Goal: Communication & Community: Answer question/provide support

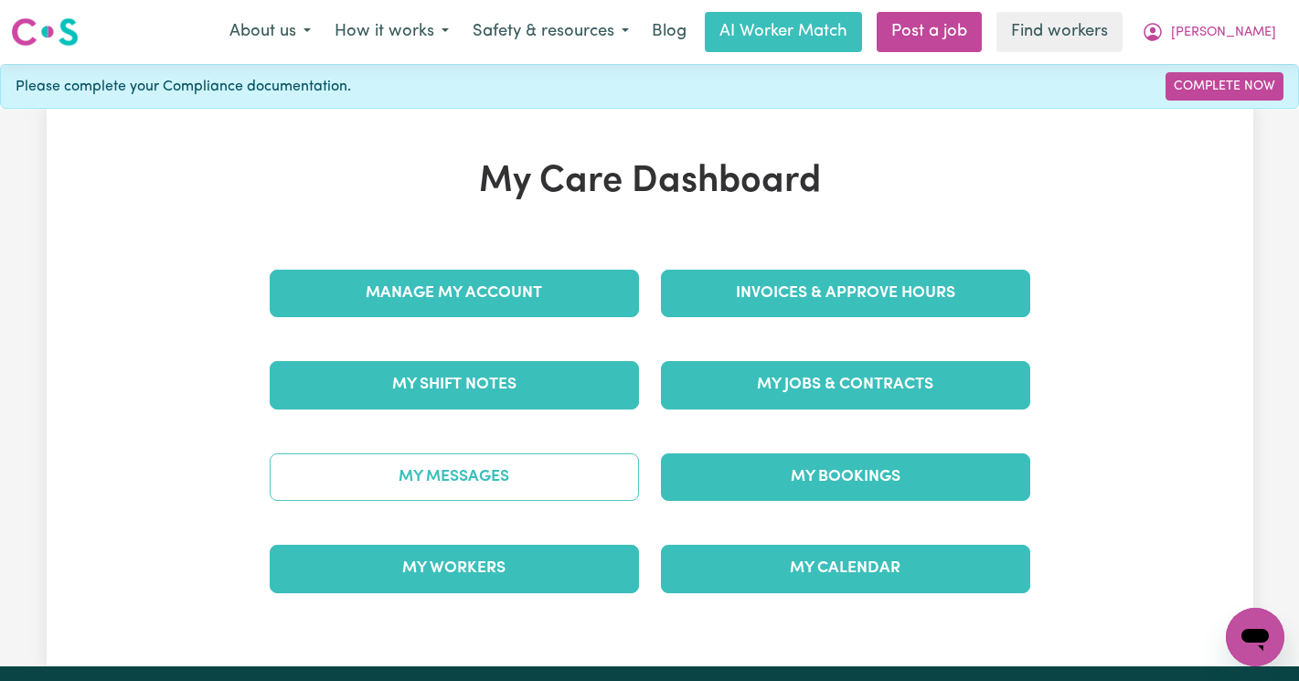
click at [449, 491] on link "My Messages" at bounding box center [454, 477] width 369 height 48
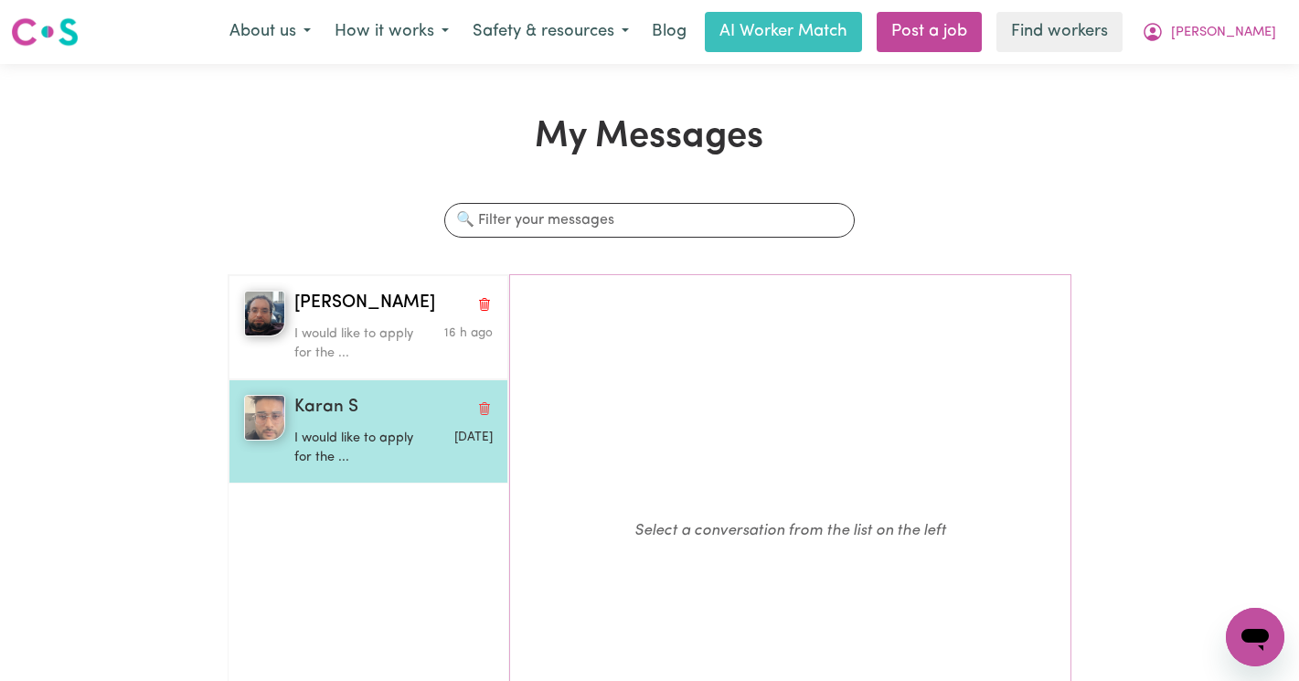
click at [396, 452] on p "I would like to apply for the ..." at bounding box center [360, 448] width 133 height 39
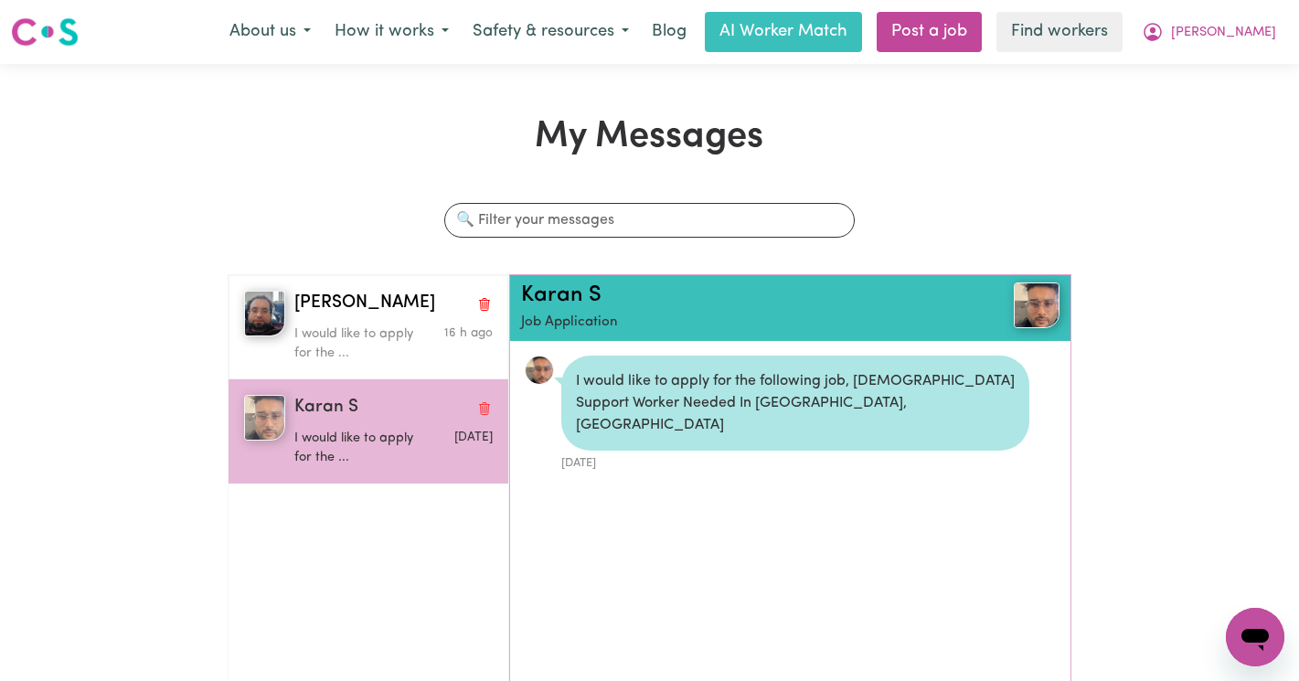
scroll to position [11, 0]
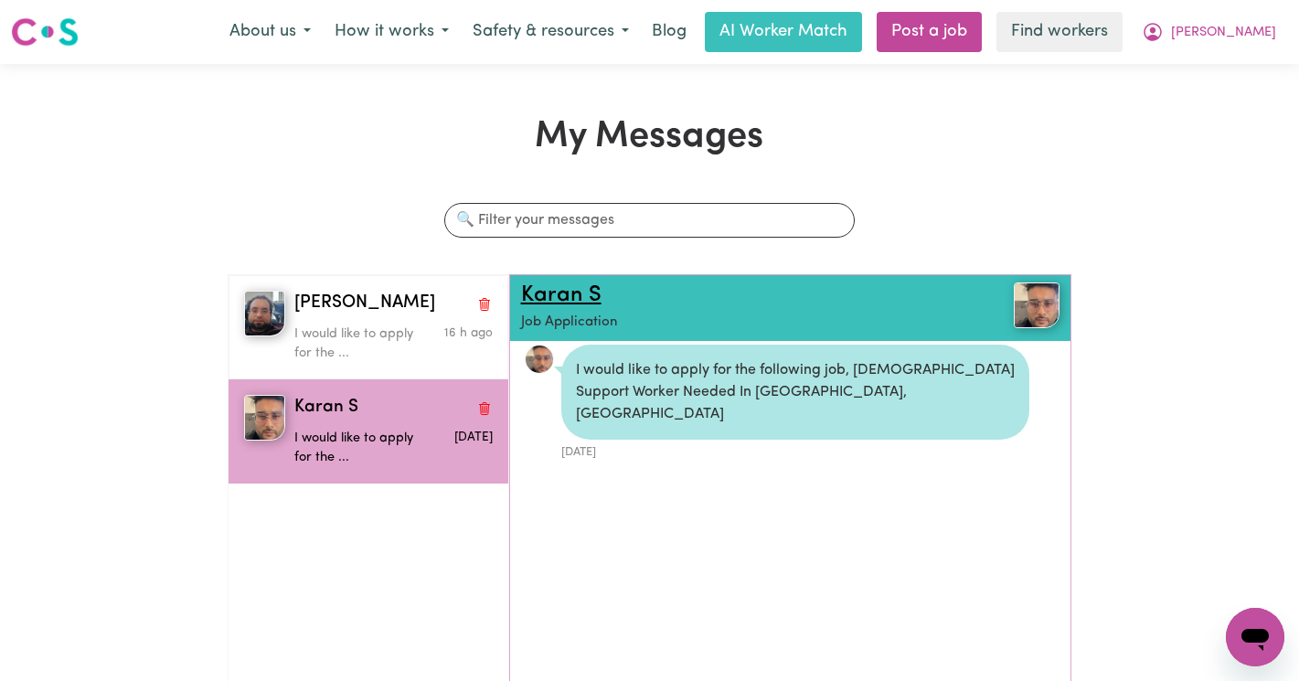
click at [563, 291] on link "Karan S" at bounding box center [561, 295] width 80 height 22
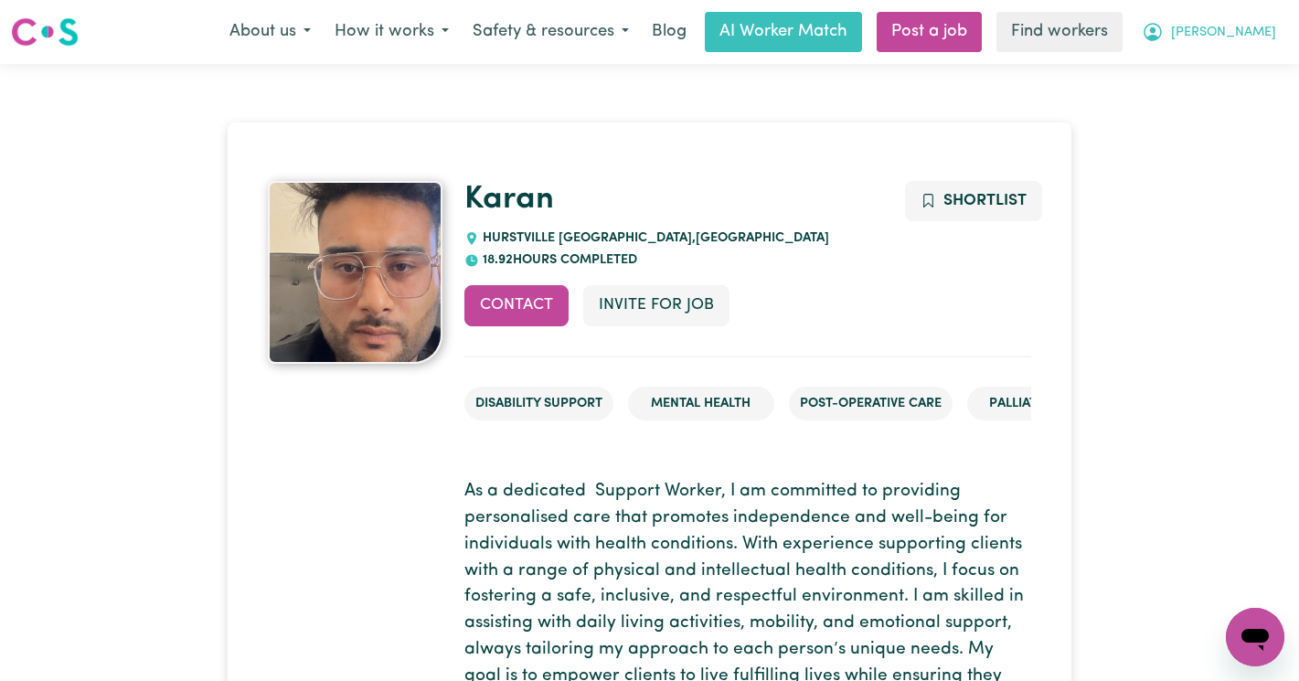
click at [1237, 23] on button "[PERSON_NAME]" at bounding box center [1209, 32] width 158 height 38
click at [1230, 91] on link "Logout" at bounding box center [1214, 105] width 144 height 35
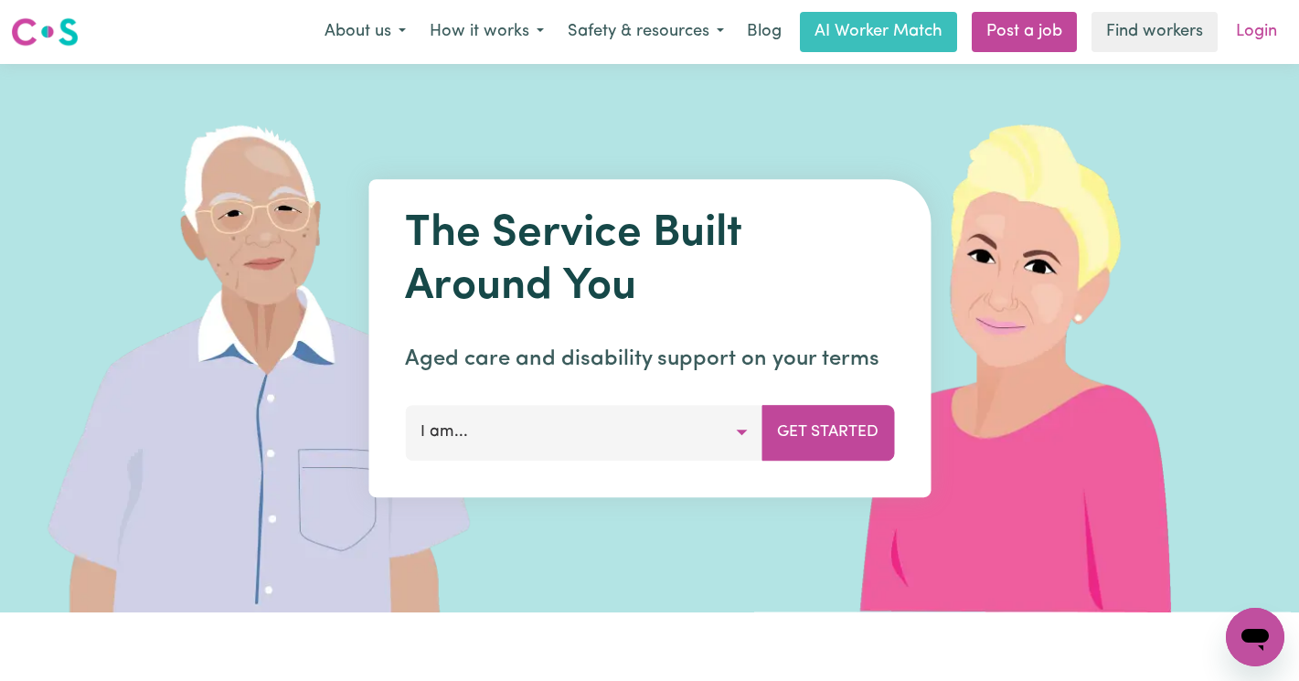
click at [1261, 35] on link "Login" at bounding box center [1256, 32] width 63 height 40
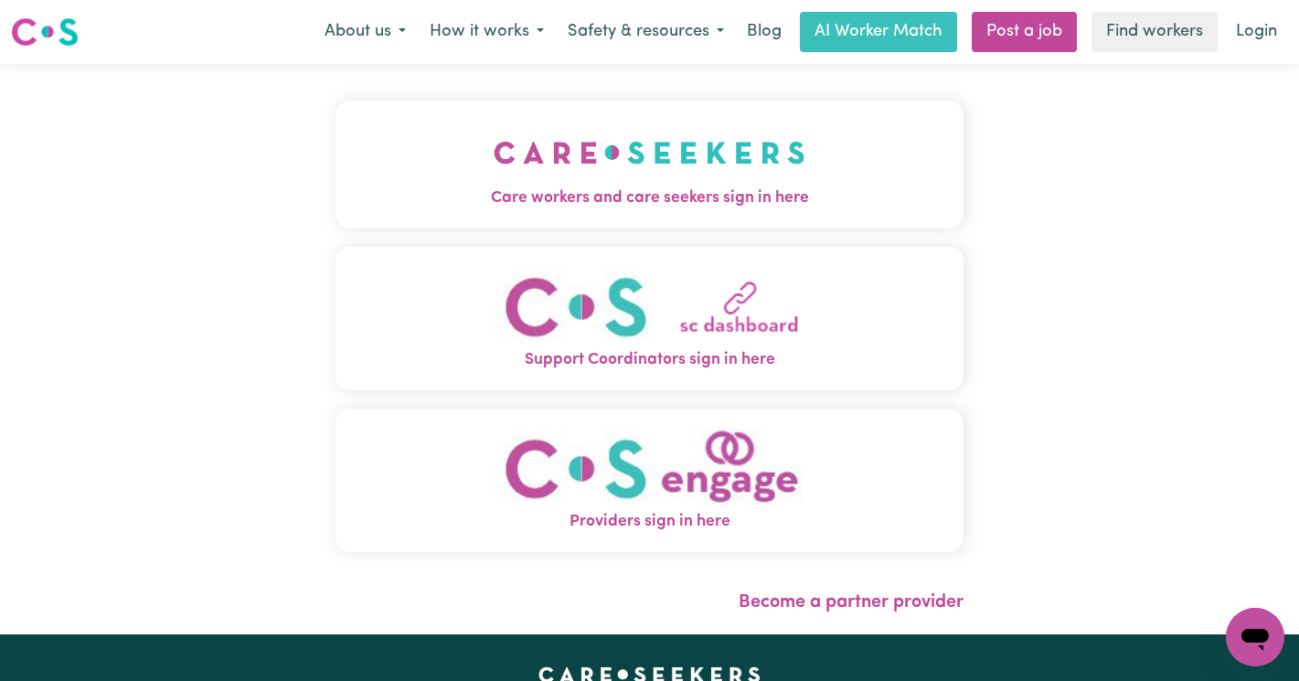
click at [554, 186] on span "Care workers and care seekers sign in here" at bounding box center [649, 198] width 628 height 24
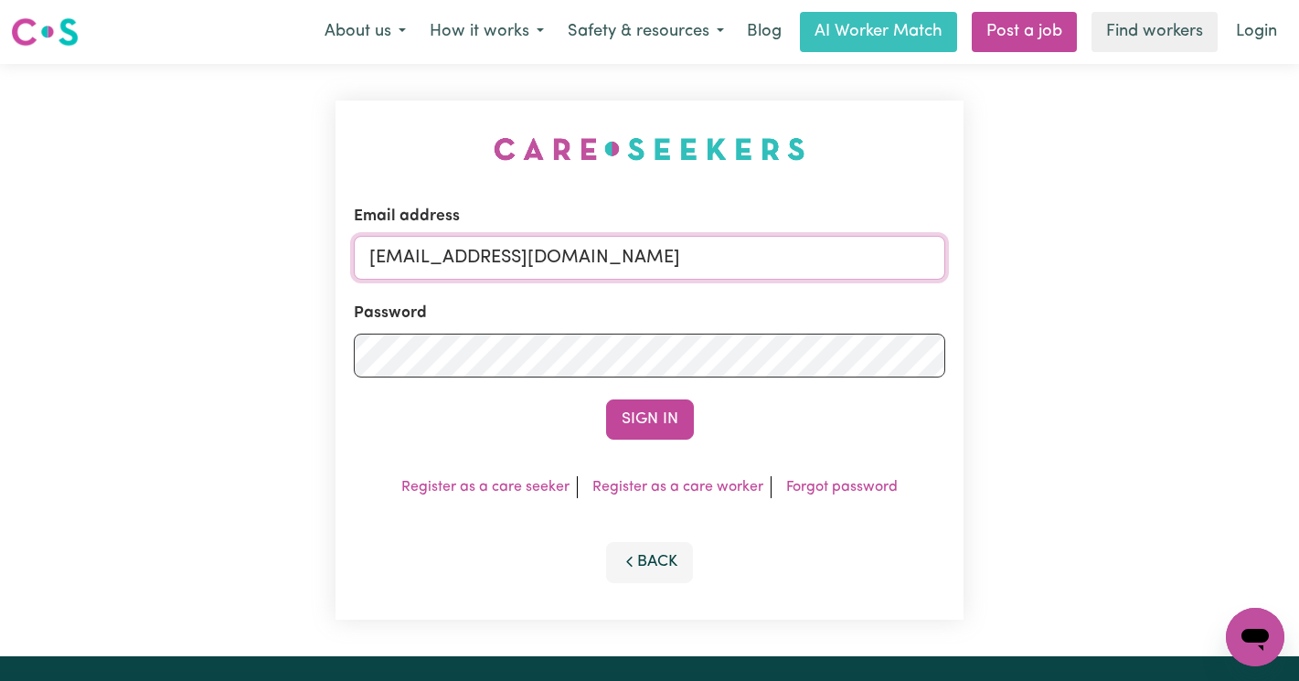
drag, startPoint x: 833, startPoint y: 260, endPoint x: 467, endPoint y: 259, distance: 365.6
click at [467, 259] on input "superuser~MorleyLewisVC@careseekers.com.au" at bounding box center [649, 258] width 591 height 44
paste input "BibiArosaSpeeHCS"
type input "superuser~BibiArosaSpeeHCS@careseekers.com.au"
click at [606, 399] on button "Sign In" at bounding box center [650, 419] width 88 height 40
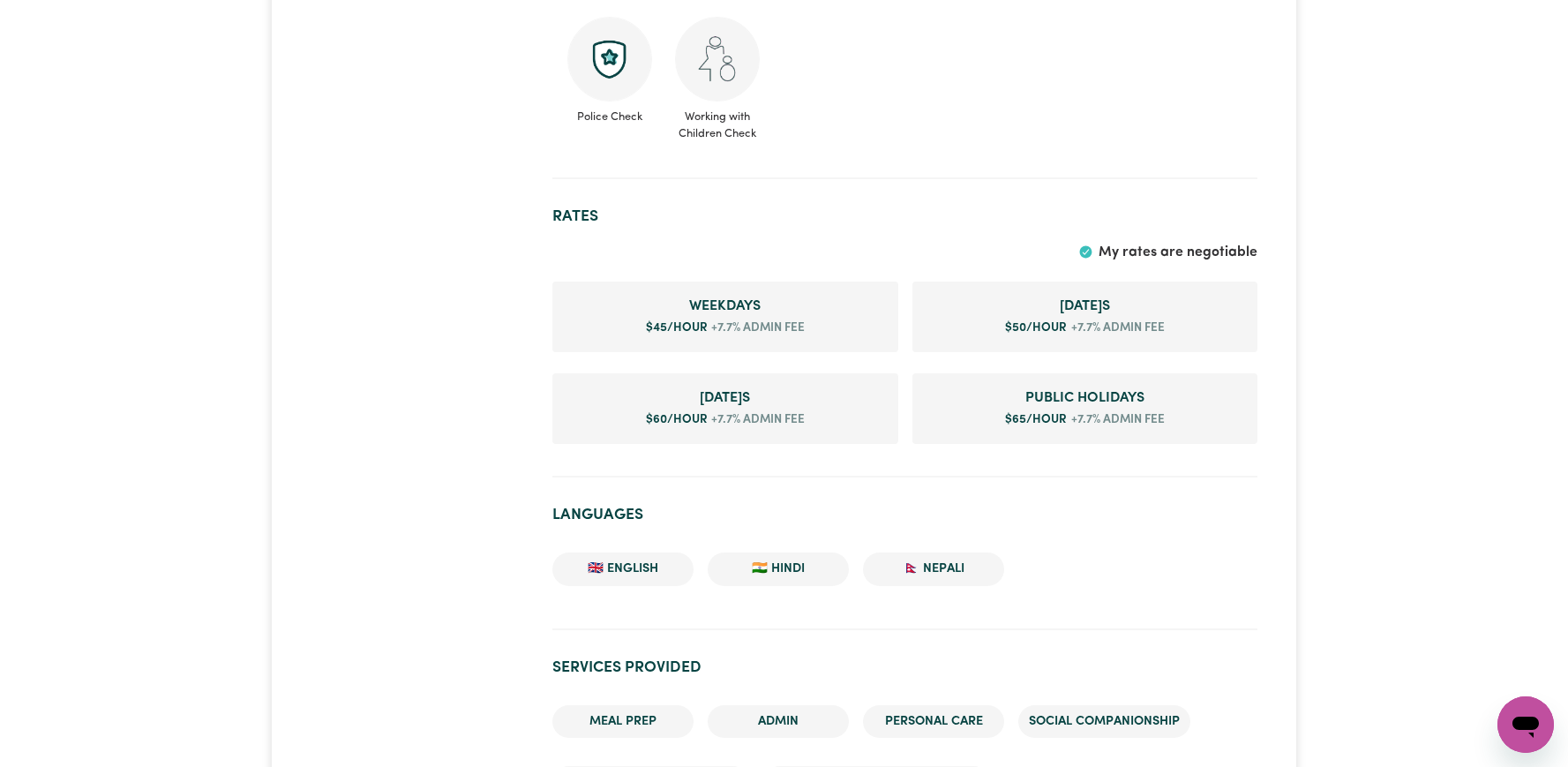
scroll to position [1234, 0]
